Goal: Transaction & Acquisition: Purchase product/service

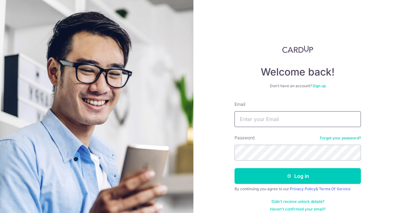
drag, startPoint x: 0, startPoint y: 0, endPoint x: 273, endPoint y: 116, distance: 296.5
click at [273, 116] on input "Email" at bounding box center [298, 119] width 127 height 16
type input "[EMAIL_ADDRESS][DOMAIN_NAME]"
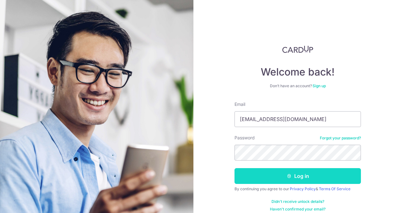
click at [306, 178] on button "Log in" at bounding box center [298, 176] width 127 height 16
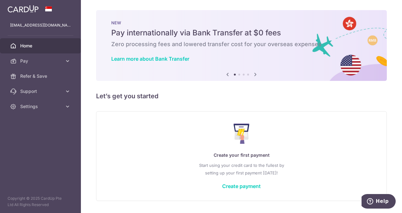
scroll to position [18, 0]
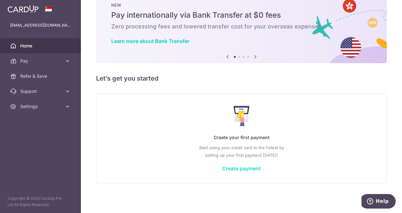
click at [243, 170] on link "Create payment" at bounding box center [241, 168] width 39 height 6
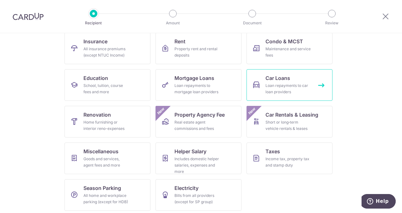
scroll to position [70, 0]
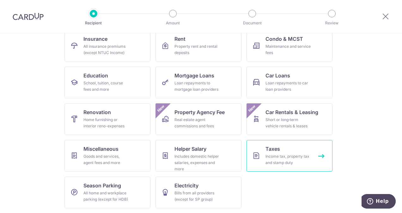
click at [290, 155] on div "Income tax, property tax and stamp duty" at bounding box center [289, 159] width 46 height 13
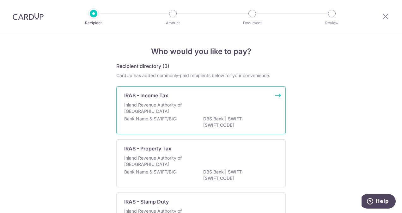
click at [162, 98] on p "IRAS - Income Tax" at bounding box center [146, 96] width 44 height 8
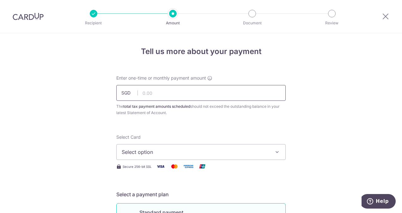
click at [149, 93] on input "text" at bounding box center [201, 93] width 170 height 16
type input "5,320.86"
click at [184, 114] on div "The total tax payment amounts scheduled should not exceed the outstanding balan…" at bounding box center [201, 109] width 170 height 13
click at [263, 145] on button "Select option" at bounding box center [201, 152] width 170 height 16
click at [146, 170] on span "Add credit card" at bounding box center [206, 170] width 147 height 6
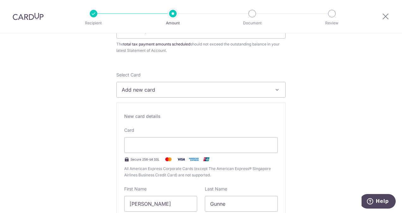
scroll to position [63, 0]
click at [278, 168] on div "New card details Card Secure 256-bit SSL All American Express Corporate Cards (…" at bounding box center [201, 194] width 170 height 182
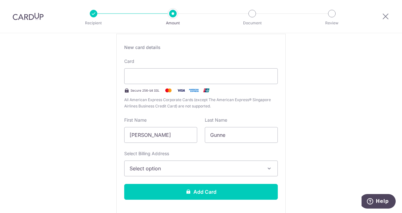
scroll to position [132, 0]
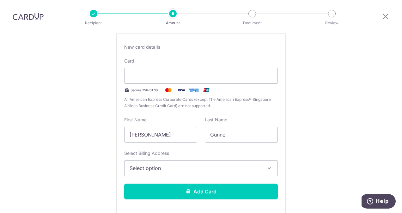
click at [178, 162] on button "Select option" at bounding box center [201, 168] width 154 height 16
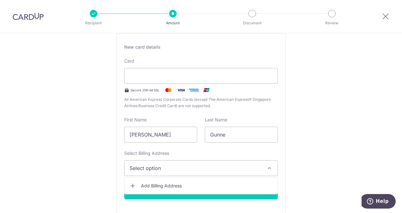
click at [158, 188] on span "Add Billing Address" at bounding box center [207, 186] width 132 height 6
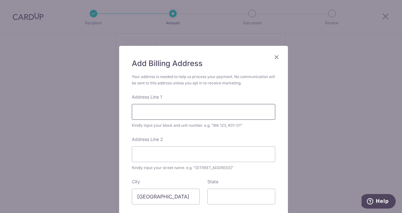
click at [156, 114] on input "Address Line 1" at bounding box center [204, 112] width 144 height 16
type input "189 loyang rise"
type input "507412"
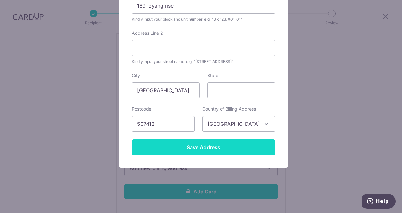
click at [187, 144] on input "Save Address" at bounding box center [204, 148] width 144 height 16
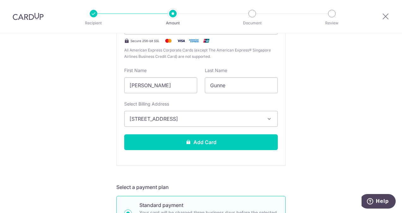
scroll to position [181, 0]
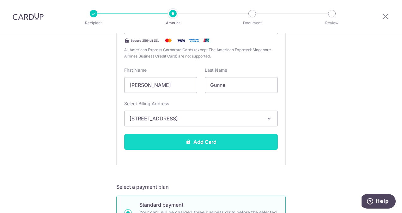
click at [206, 142] on button "Add Card" at bounding box center [201, 142] width 154 height 16
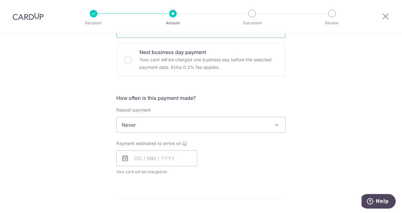
scroll to position [200, 0]
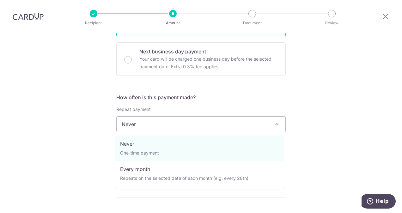
click at [245, 124] on span "Never" at bounding box center [201, 124] width 169 height 15
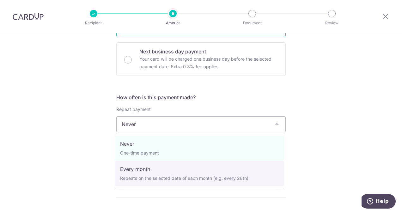
select select "3"
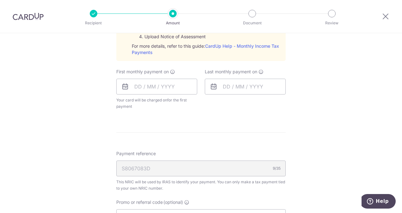
scroll to position [336, 0]
click at [152, 88] on input "text" at bounding box center [156, 87] width 81 height 16
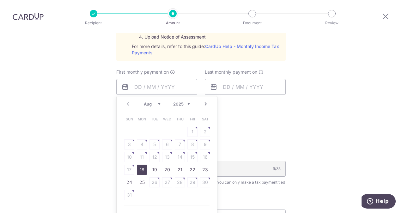
click at [140, 167] on link "18" at bounding box center [142, 170] width 10 height 10
type input "18/08/2025"
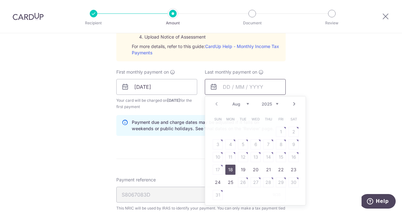
click at [239, 80] on input "text" at bounding box center [245, 87] width 81 height 16
click at [246, 102] on select "Aug Sep Oct Nov Dec" at bounding box center [241, 104] width 17 height 5
click at [273, 103] on select "2025 2026" at bounding box center [270, 104] width 17 height 5
click at [245, 104] on select "Jan Feb Mar Apr May Jun Jul Aug Sep" at bounding box center [241, 104] width 17 height 5
click at [228, 142] on table "Sun Mon Tue Wed Thu Fri Sat 1 2 3 4 5 6 7 8 9 10 11 12 13 14 15 16 17 18 19 20 …" at bounding box center [256, 151] width 89 height 76
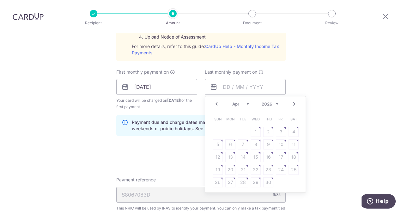
click at [228, 142] on table "Sun Mon Tue Wed Thu Fri Sat 1 2 3 4 5 6 7 8 9 10 11 12 13 14 15 16 17 18 19 20 …" at bounding box center [256, 151] width 89 height 76
click at [241, 102] on select "Jan Feb Mar Apr May Jun Jul Aug Sep" at bounding box center [241, 104] width 17 height 5
click at [255, 169] on link "25" at bounding box center [256, 170] width 10 height 10
type input "25/03/2026"
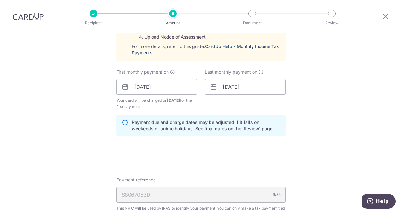
click at [240, 45] on link "CardUp Help - Monthly Income Tax Payments" at bounding box center [205, 50] width 147 height 12
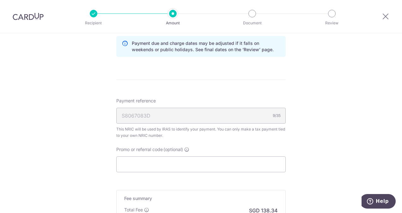
scroll to position [417, 0]
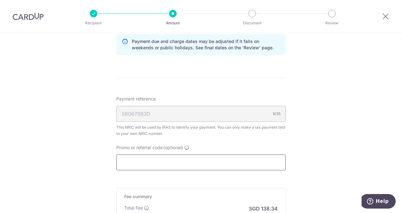
click at [219, 160] on input "Promo or referral code (optional)" at bounding box center [201, 163] width 170 height 16
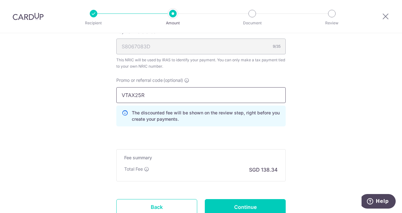
scroll to position [484, 0]
type input "VTAX25R"
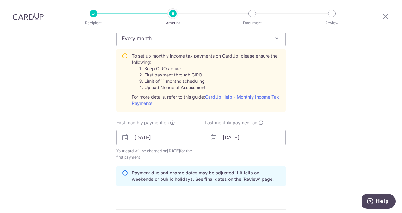
scroll to position [287, 0]
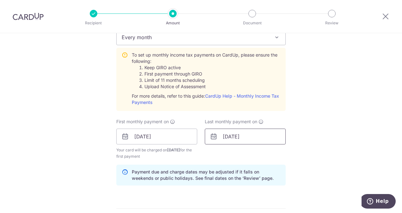
click at [222, 136] on input "25/03/2026" at bounding box center [245, 137] width 81 height 16
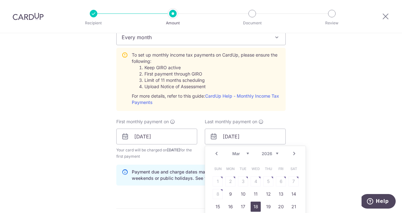
click at [253, 206] on link "18" at bounding box center [256, 207] width 10 height 10
type input "18/03/2026"
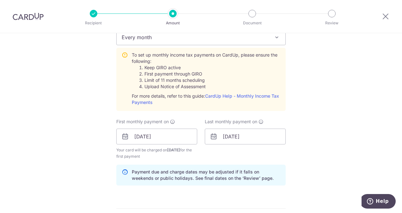
click at [327, 128] on div "Tell us more about your payment Enter one-time or monthly payment amount SGD 5,…" at bounding box center [201, 104] width 402 height 714
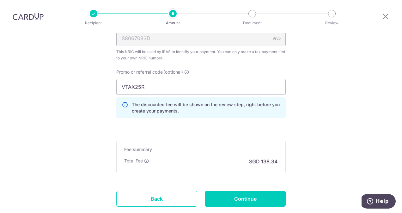
scroll to position [532, 0]
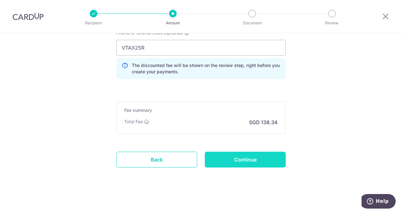
click at [234, 154] on input "Continue" at bounding box center [245, 160] width 81 height 16
type input "Create Schedule"
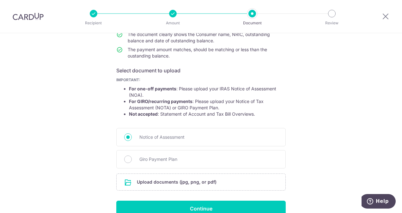
scroll to position [109, 0]
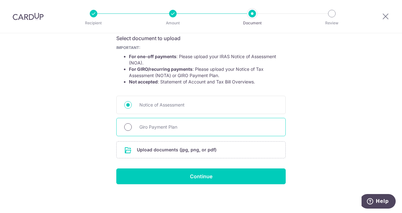
click at [125, 126] on input "Giro Payment Plan" at bounding box center [128, 127] width 8 height 8
radio input "true"
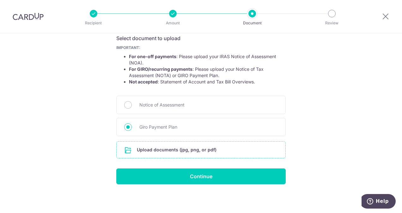
click at [170, 151] on input "file" at bounding box center [201, 150] width 169 height 16
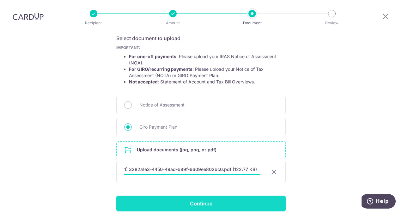
click at [191, 203] on input "Continue" at bounding box center [201, 204] width 170 height 16
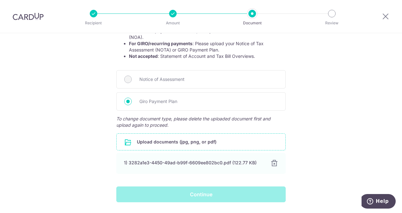
scroll to position [152, 0]
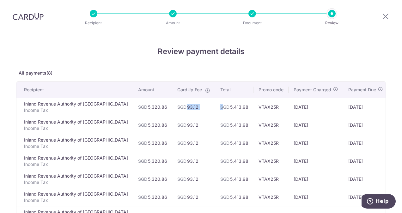
drag, startPoint x: 163, startPoint y: 107, endPoint x: 200, endPoint y: 101, distance: 37.8
click at [200, 101] on tr "Inland Revenue Authority of Singapore Income Tax SGD 5,320.86 SGD 93.12 SGD 5,4…" at bounding box center [219, 107] width 406 height 18
drag, startPoint x: 200, startPoint y: 101, endPoint x: 213, endPoint y: 108, distance: 15.0
click at [215, 108] on td "SGD 5,413.98" at bounding box center [234, 107] width 38 height 18
drag, startPoint x: 205, startPoint y: 104, endPoint x: 230, endPoint y: 108, distance: 24.9
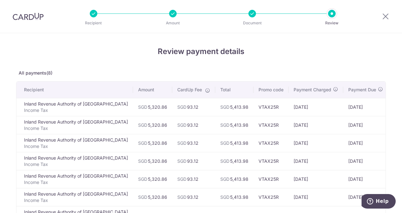
click at [230, 108] on td "SGD 5,413.98" at bounding box center [234, 107] width 38 height 18
drag, startPoint x: 230, startPoint y: 108, endPoint x: 322, endPoint y: 56, distance: 106.0
click at [322, 56] on h4 "Review payment details" at bounding box center [201, 51] width 370 height 11
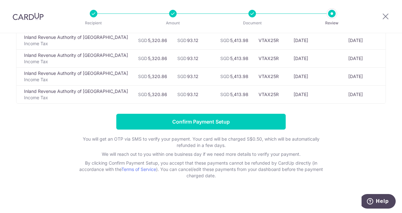
scroll to position [140, 0]
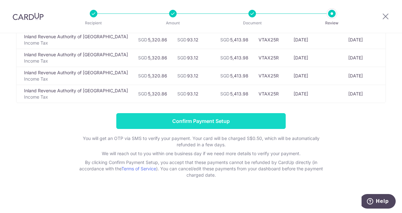
click at [220, 118] on input "Confirm Payment Setup" at bounding box center [201, 121] width 170 height 16
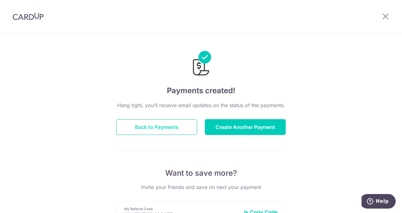
click at [161, 129] on button "Back to Payments" at bounding box center [156, 127] width 81 height 16
